Goal: Task Accomplishment & Management: Manage account settings

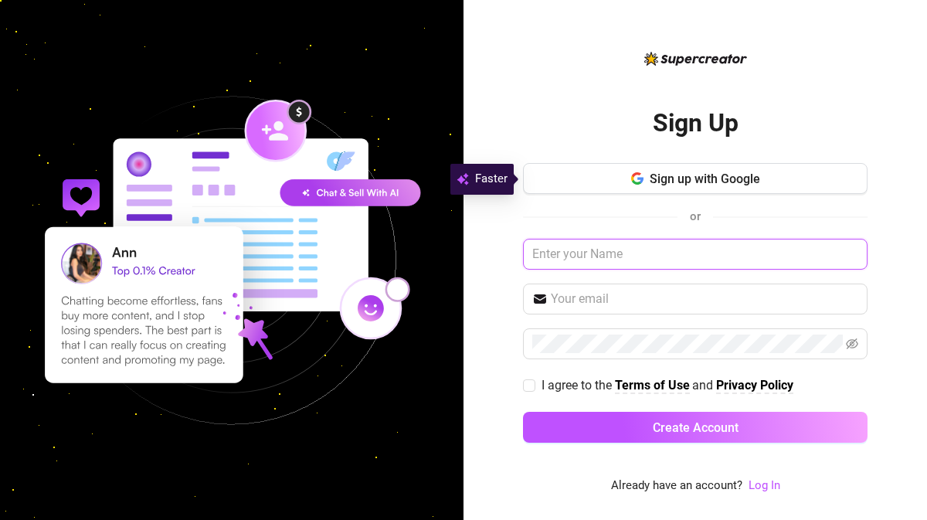
click at [603, 256] on input "text" at bounding box center [695, 254] width 345 height 31
click at [671, 198] on div "Sign up with Google or I agree to the Terms of Use and Privacy Policy Create Ac…" at bounding box center [695, 310] width 345 height 294
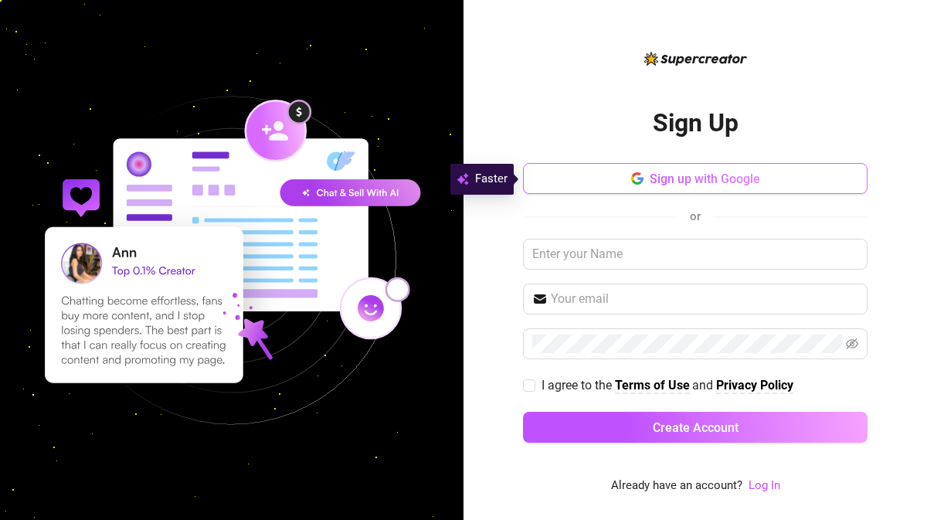
click at [659, 183] on span "Sign up with Google" at bounding box center [705, 178] width 110 height 15
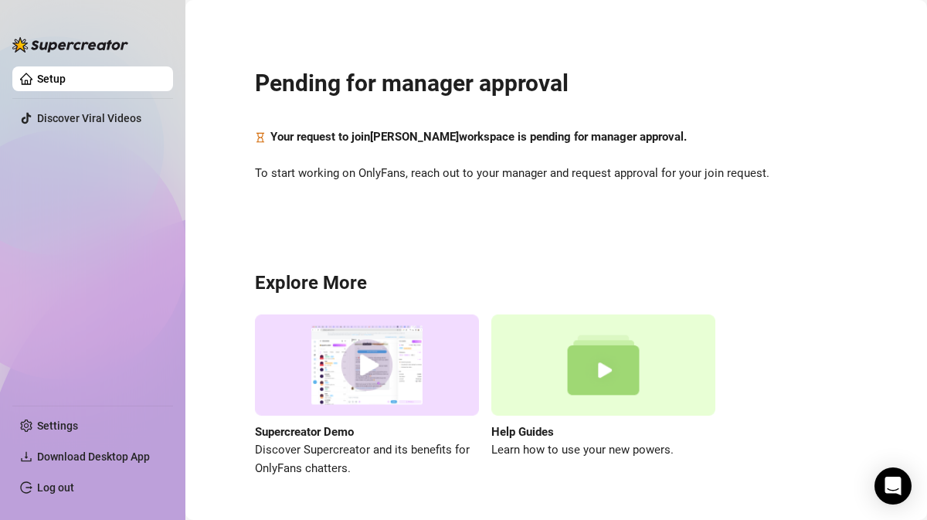
scroll to position [42, 0]
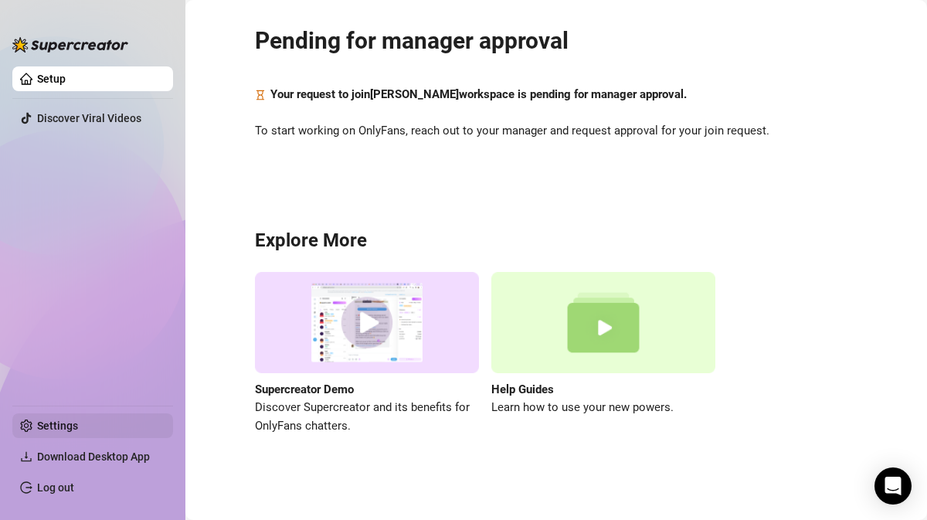
click at [73, 419] on link "Settings" at bounding box center [57, 425] width 41 height 12
click at [49, 484] on link "Log out" at bounding box center [55, 487] width 37 height 12
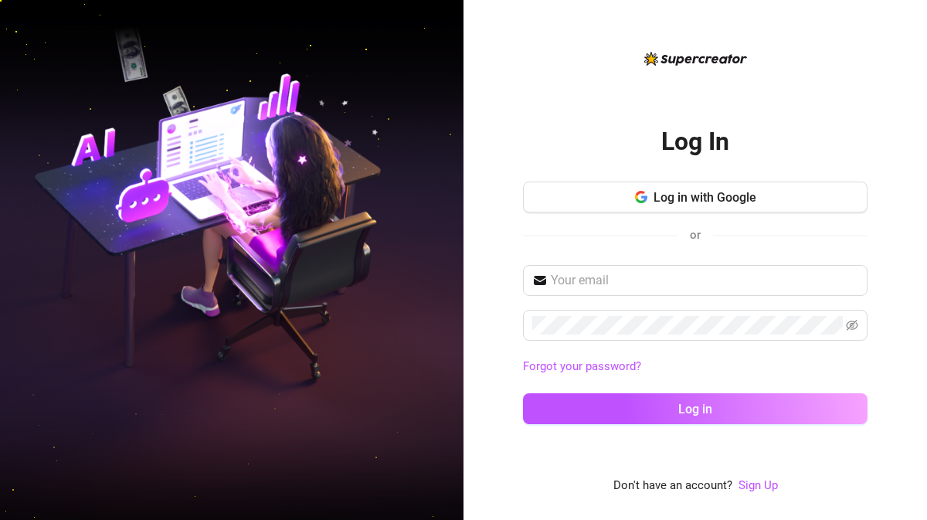
click at [664, 213] on div "Log in with Google or" at bounding box center [695, 220] width 345 height 76
click at [670, 192] on span "Log in with Google" at bounding box center [704, 197] width 103 height 15
click at [647, 280] on input "text" at bounding box center [704, 280] width 307 height 19
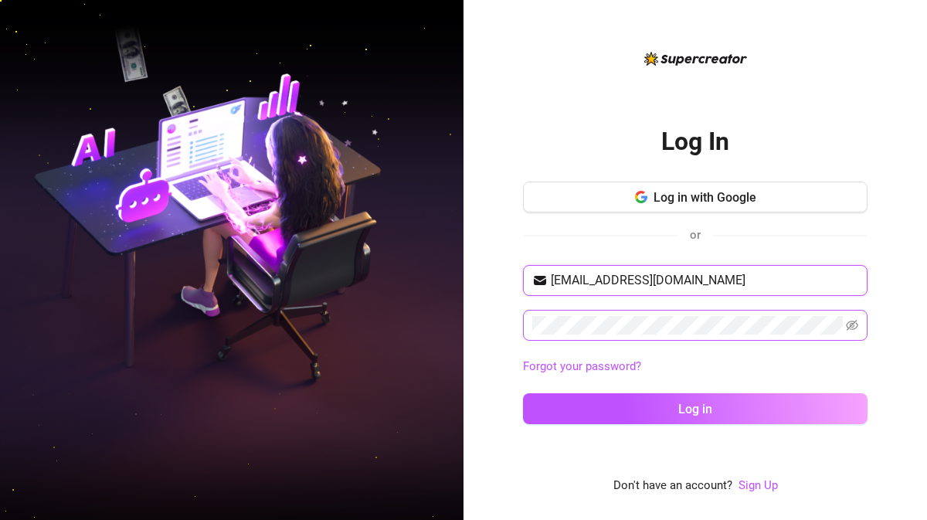
type input "[EMAIL_ADDRESS][DOMAIN_NAME]"
click at [523, 393] on button "Log in" at bounding box center [695, 408] width 345 height 31
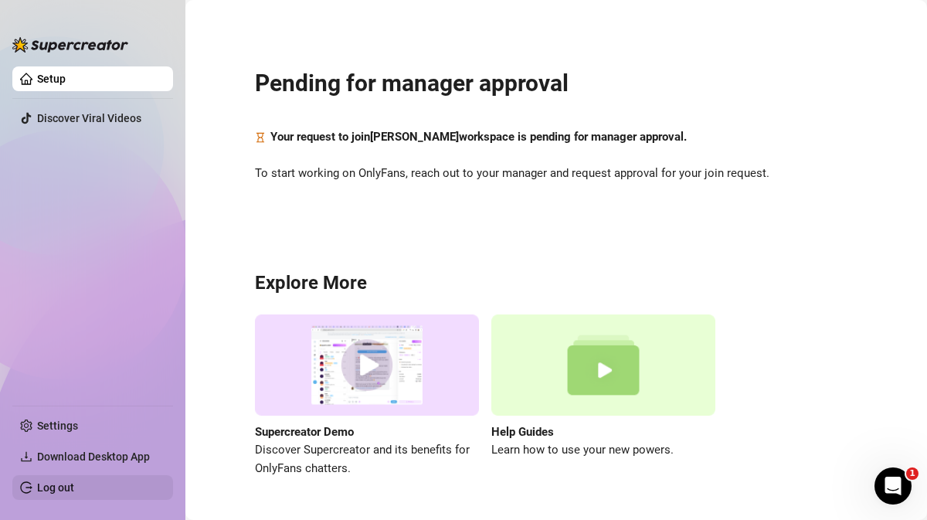
click at [55, 481] on link "Log out" at bounding box center [55, 487] width 37 height 12
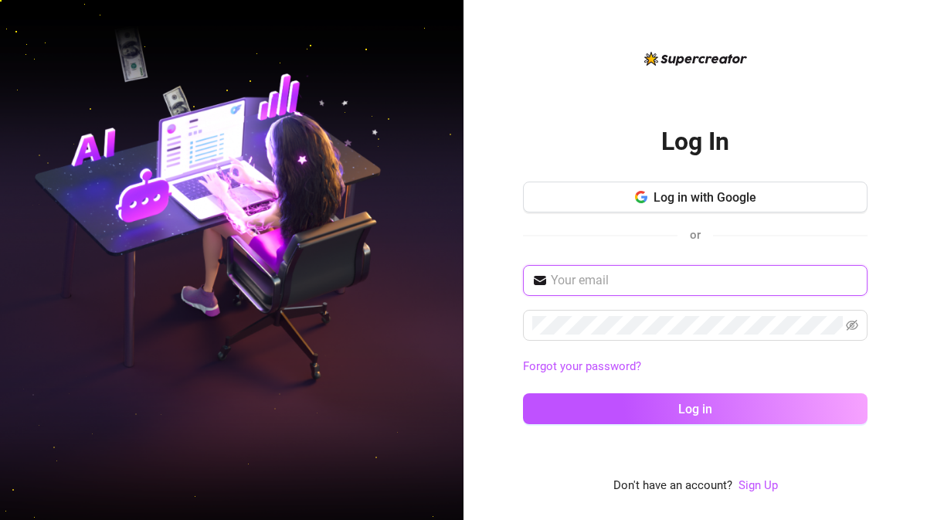
click at [596, 278] on input "text" at bounding box center [704, 280] width 307 height 19
type input "[EMAIL_ADDRESS][DOMAIN_NAME]"
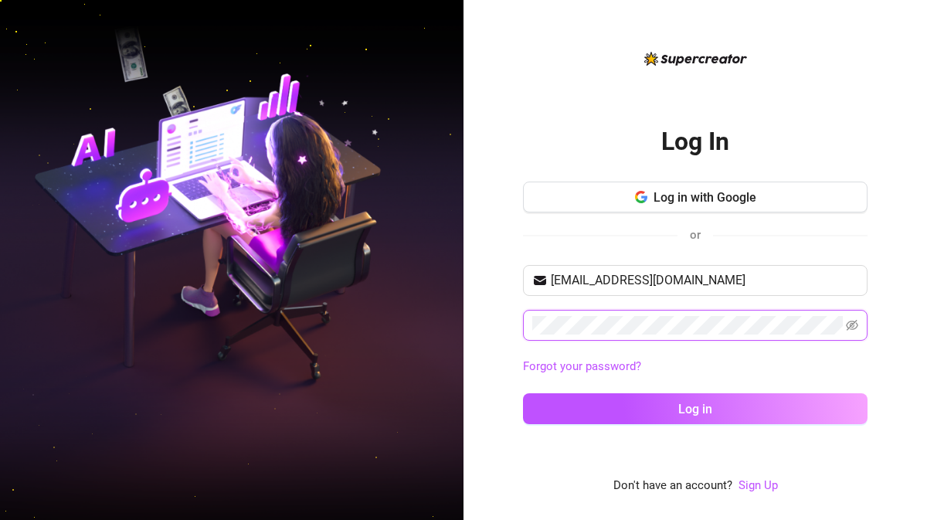
click at [523, 393] on button "Log in" at bounding box center [695, 408] width 345 height 31
